Goal: Task Accomplishment & Management: Use online tool/utility

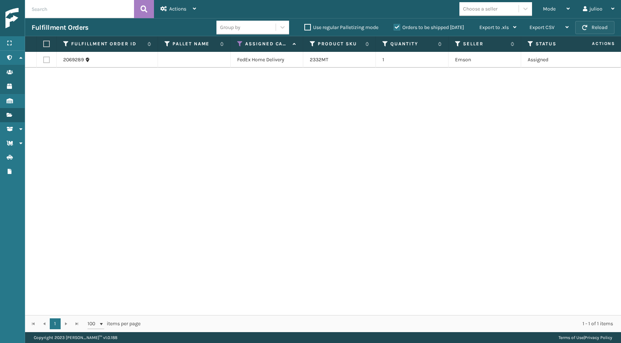
click at [602, 25] on button "Reload" at bounding box center [594, 27] width 39 height 13
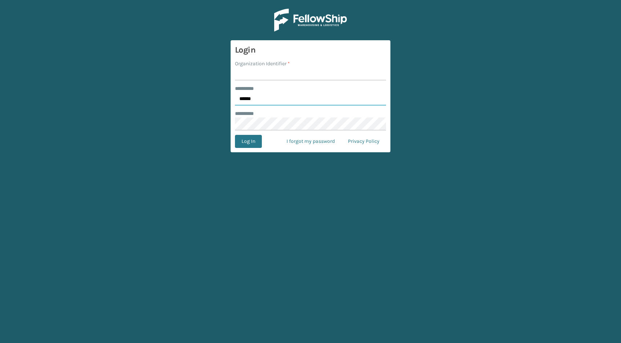
type input "******"
click at [324, 74] on input "Organization Identifier *" at bounding box center [310, 74] width 151 height 13
type input "fellowship - east"
click at [248, 142] on button "Log In" at bounding box center [248, 141] width 27 height 13
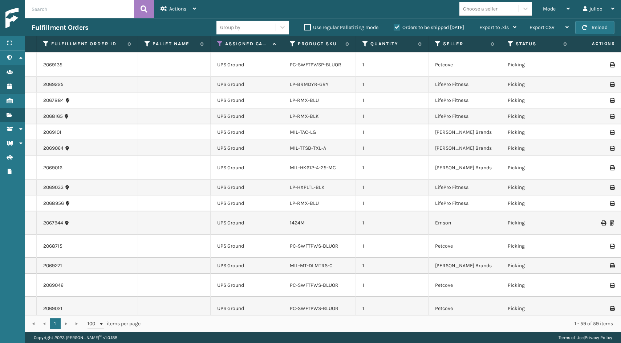
scroll to position [824, 0]
click at [553, 4] on div "Mode" at bounding box center [556, 9] width 27 height 18
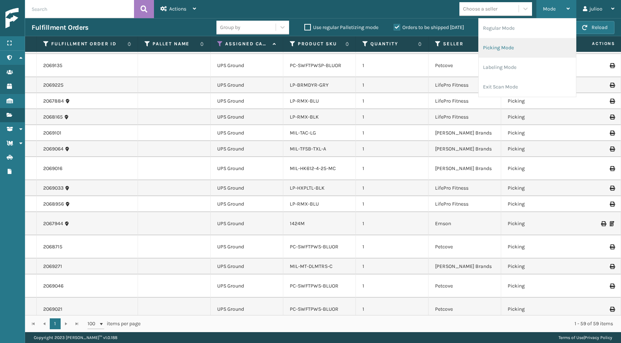
click at [528, 48] on li "Picking Mode" at bounding box center [526, 48] width 97 height 20
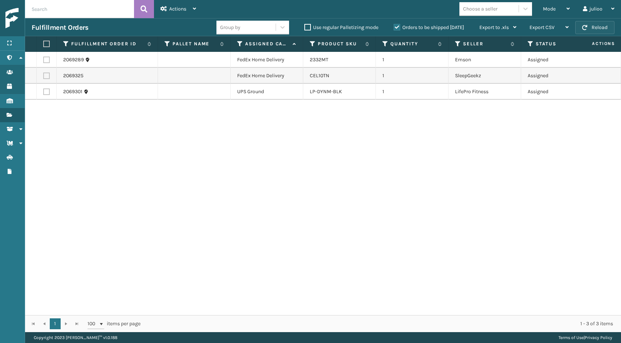
click at [590, 29] on button "Reload" at bounding box center [594, 27] width 39 height 13
click at [608, 25] on button "Reload" at bounding box center [594, 27] width 39 height 13
click at [238, 44] on icon at bounding box center [240, 44] width 6 height 7
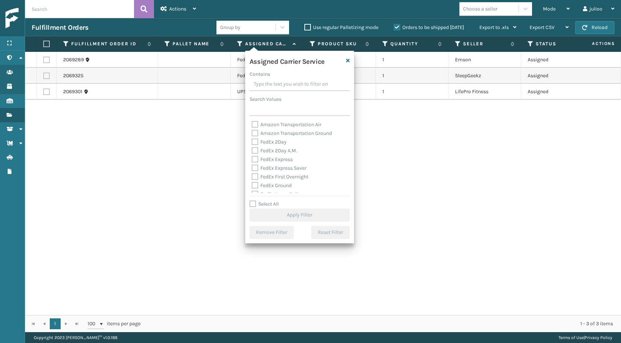
click at [252, 204] on label "Select All" at bounding box center [263, 204] width 29 height 6
click at [252, 201] on input "Select All" at bounding box center [303, 200] width 109 height 1
checkbox input "true"
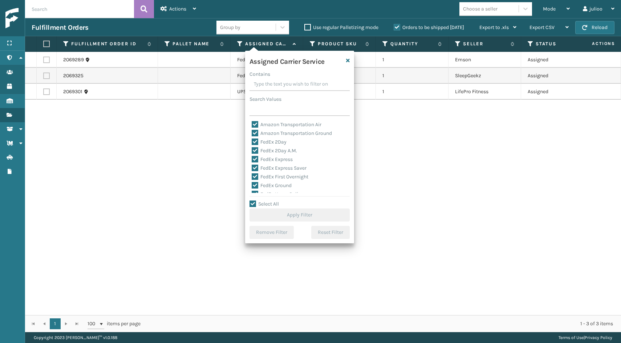
checkbox input "true"
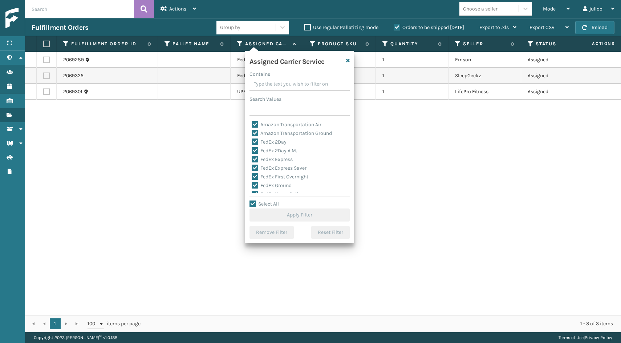
checkbox input "true"
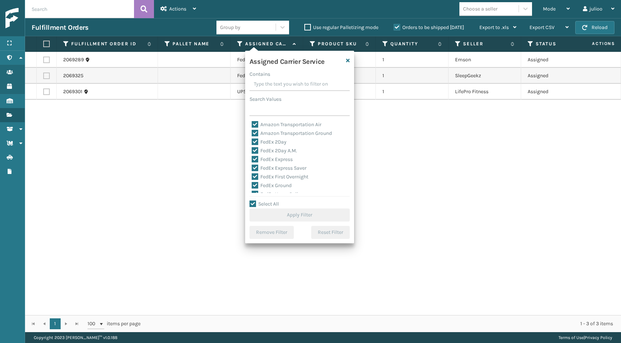
checkbox input "true"
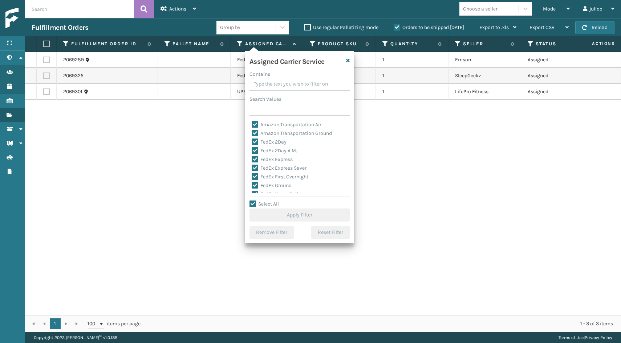
checkbox input "true"
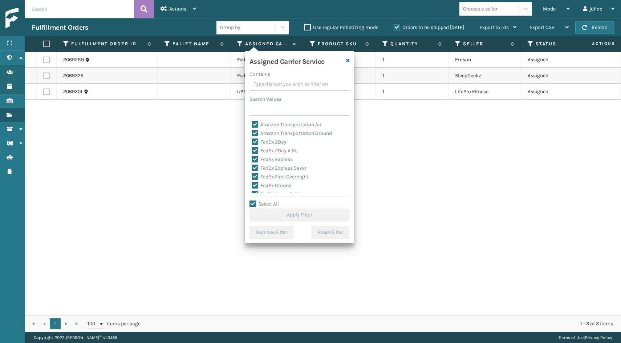
checkbox input "true"
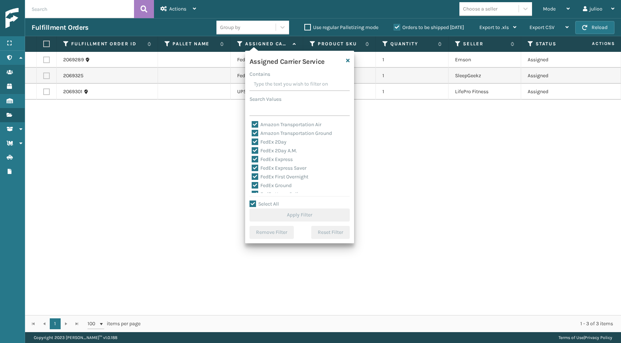
checkbox input "true"
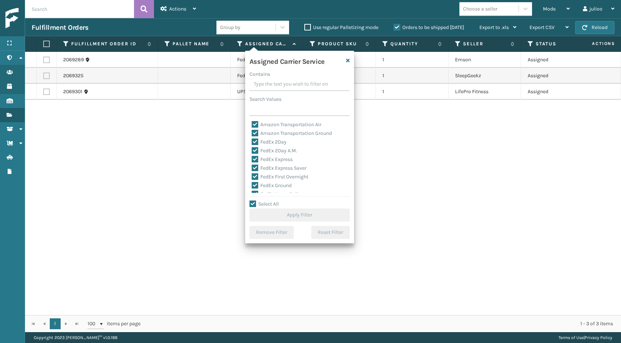
checkbox input "true"
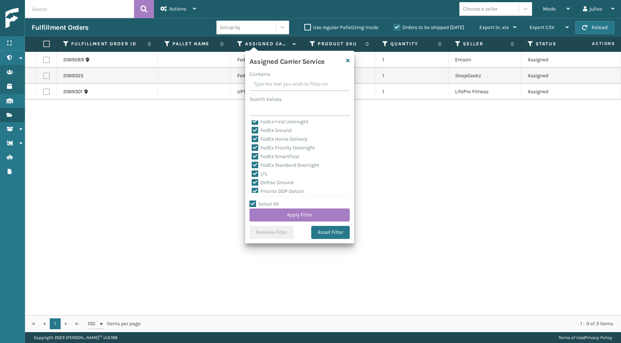
scroll to position [63, 0]
click at [254, 164] on label "LTL" at bounding box center [260, 166] width 16 height 6
click at [252, 164] on input "LTL" at bounding box center [252, 164] width 0 height 5
checkbox input "false"
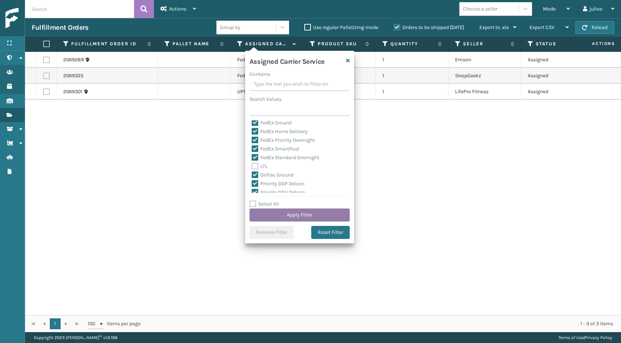
click at [277, 214] on button "Apply Filter" at bounding box center [299, 215] width 100 height 13
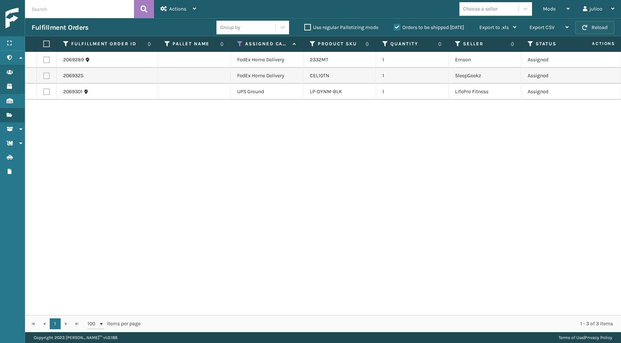
click at [587, 21] on button "Reload" at bounding box center [594, 27] width 39 height 13
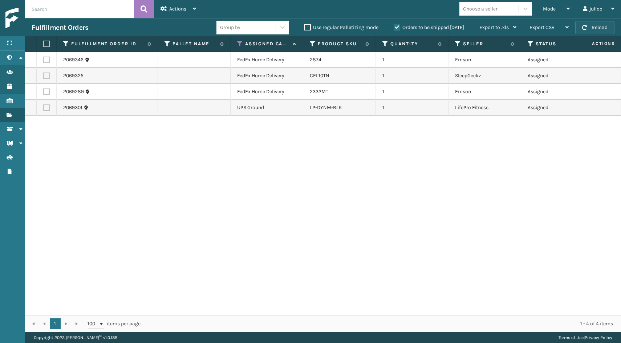
click at [604, 29] on button "Reload" at bounding box center [594, 27] width 39 height 13
click at [600, 30] on button "Reload" at bounding box center [594, 27] width 39 height 13
click at [583, 25] on button "Reload" at bounding box center [594, 27] width 39 height 13
click at [598, 33] on button "Reload" at bounding box center [594, 27] width 39 height 13
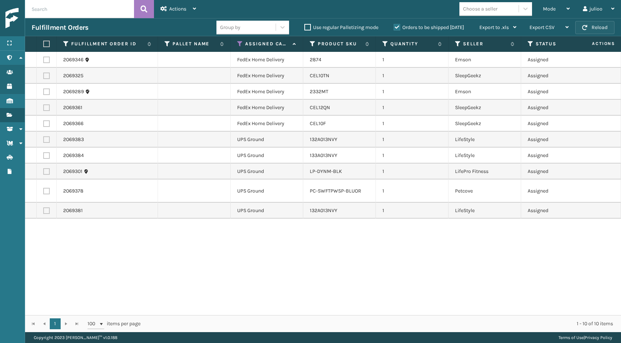
click at [596, 29] on button "Reload" at bounding box center [594, 27] width 39 height 13
click at [45, 126] on label at bounding box center [46, 123] width 7 height 7
click at [44, 125] on input "checkbox" at bounding box center [43, 122] width 0 height 5
checkbox input "true"
click at [46, 107] on label at bounding box center [46, 108] width 7 height 7
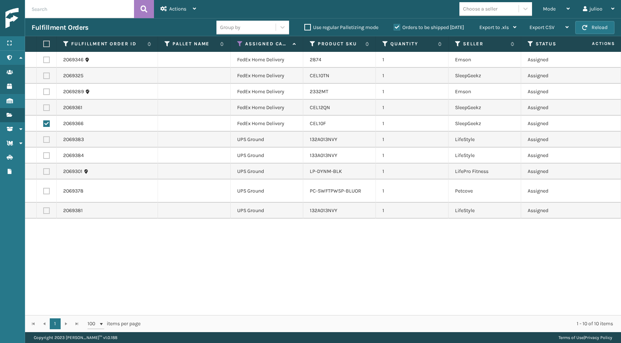
click at [44, 107] on input "checkbox" at bounding box center [43, 107] width 0 height 5
checkbox input "true"
click at [48, 93] on label at bounding box center [46, 92] width 7 height 7
click at [44, 93] on input "checkbox" at bounding box center [43, 91] width 0 height 5
checkbox input "true"
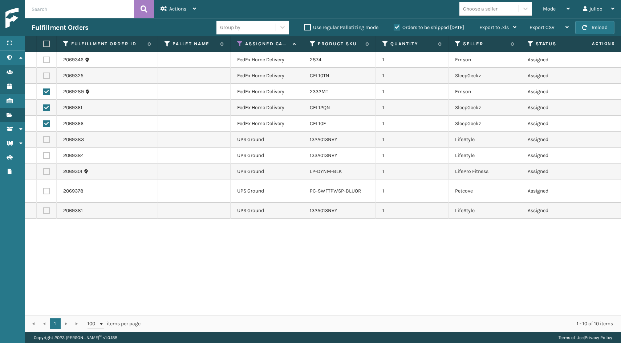
click at [47, 77] on label at bounding box center [46, 76] width 7 height 7
click at [44, 77] on input "checkbox" at bounding box center [43, 75] width 0 height 5
checkbox input "true"
click at [44, 56] on td at bounding box center [47, 60] width 20 height 16
click at [45, 58] on label at bounding box center [46, 60] width 7 height 7
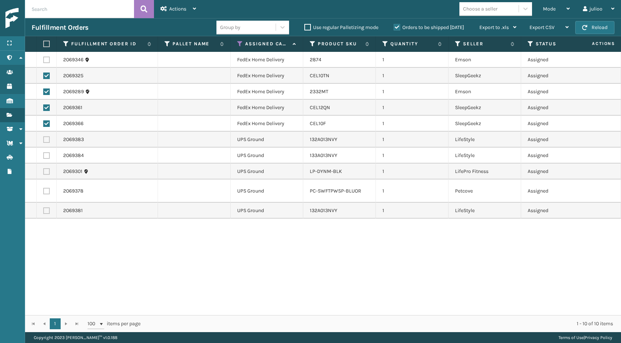
click at [44, 58] on input "checkbox" at bounding box center [43, 59] width 0 height 5
checkbox input "true"
click at [182, 17] on div "Actions" at bounding box center [178, 9] width 36 height 18
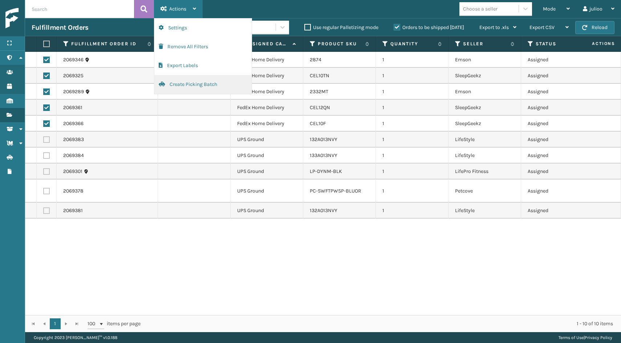
click at [185, 85] on button "Create Picking Batch" at bounding box center [202, 84] width 97 height 19
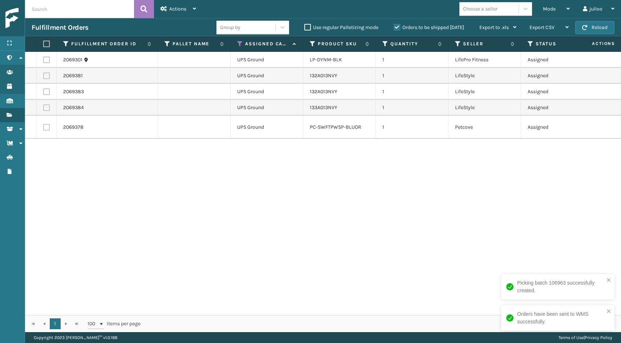
click at [47, 46] on label at bounding box center [45, 44] width 4 height 7
click at [44, 46] on input "checkbox" at bounding box center [43, 44] width 0 height 5
checkbox input "true"
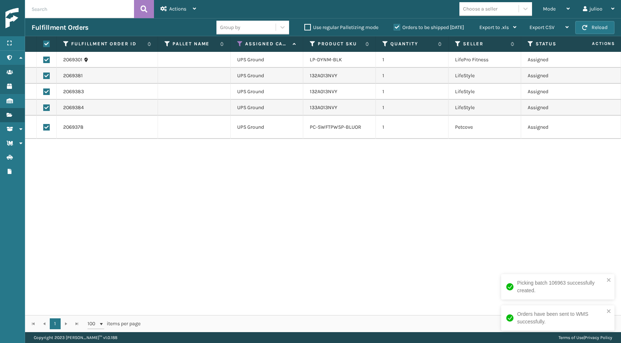
checkbox input "true"
click at [182, 12] on span "Actions" at bounding box center [177, 9] width 17 height 6
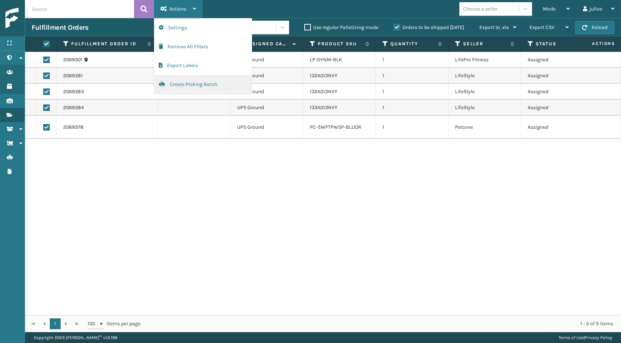
click at [191, 87] on button "Create Picking Batch" at bounding box center [202, 84] width 97 height 19
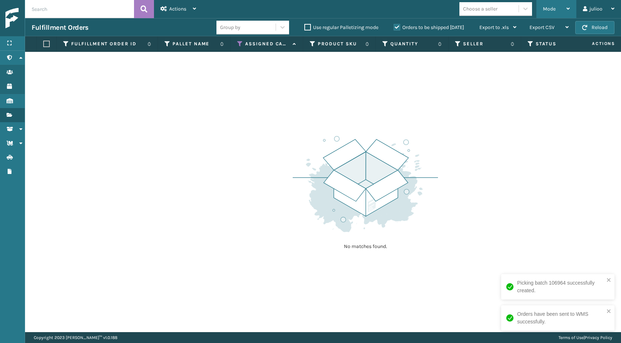
click at [561, 7] on div "Mode" at bounding box center [556, 9] width 27 height 18
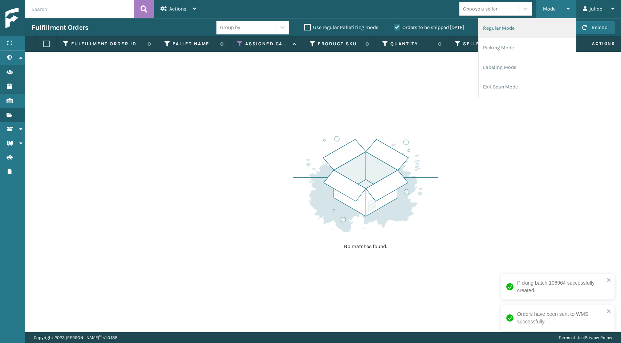
click at [527, 29] on li "Regular Mode" at bounding box center [526, 29] width 97 height 20
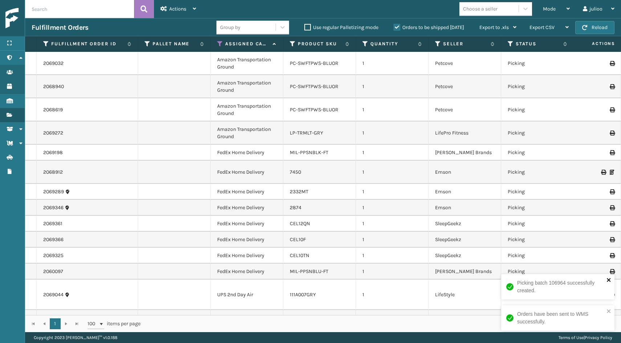
click at [609, 278] on icon "close" at bounding box center [608, 280] width 5 height 6
click at [608, 315] on button "close" at bounding box center [608, 311] width 5 height 7
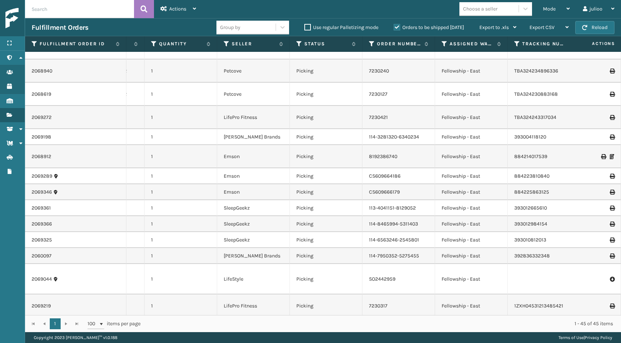
scroll to position [16, 76]
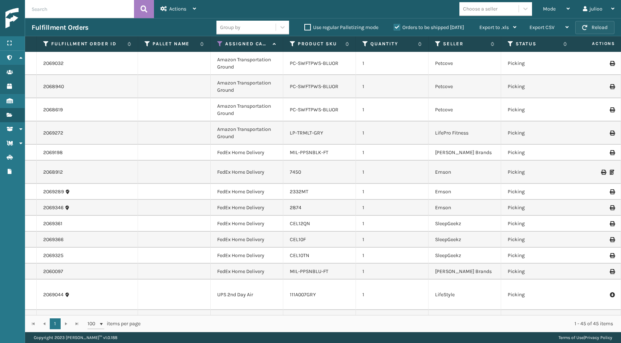
click at [601, 24] on button "Reload" at bounding box center [594, 27] width 39 height 13
click at [568, 12] on div "Mode" at bounding box center [556, 9] width 27 height 18
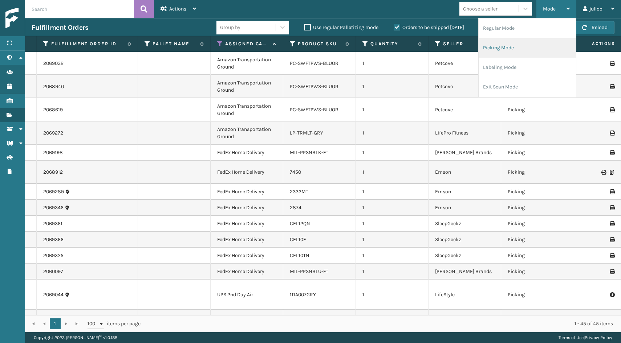
click at [528, 49] on li "Picking Mode" at bounding box center [526, 48] width 97 height 20
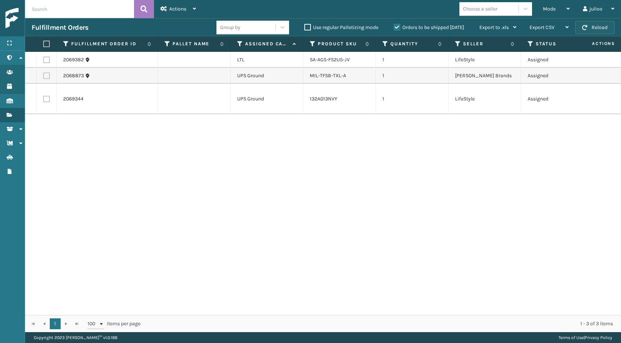
click at [586, 26] on span "button" at bounding box center [584, 27] width 5 height 5
